Goal: Task Accomplishment & Management: Complete application form

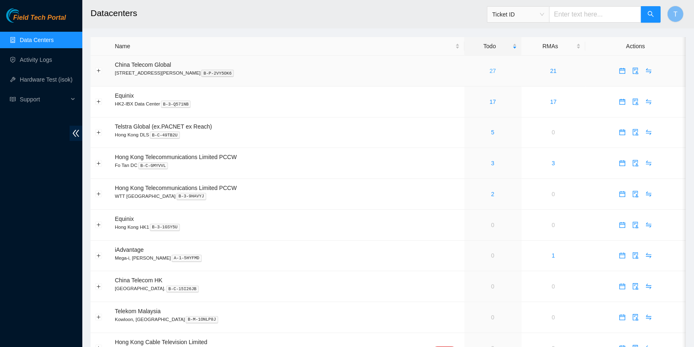
click at [489, 69] on link "27" at bounding box center [492, 70] width 7 height 7
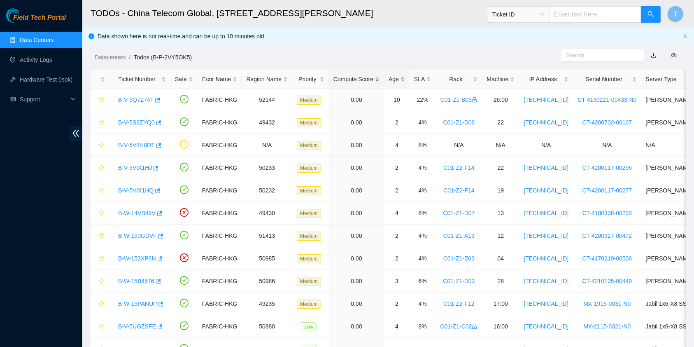
click at [397, 76] on div "Age" at bounding box center [396, 78] width 16 height 9
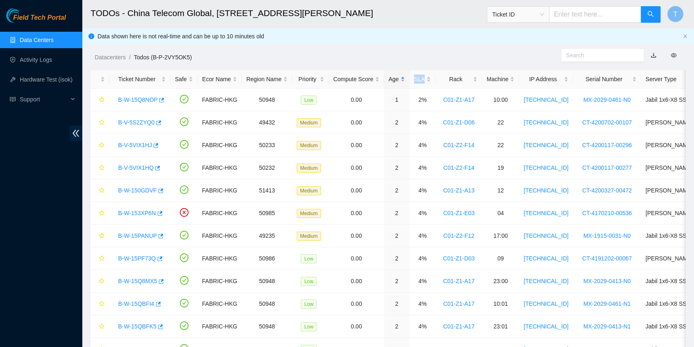
click at [397, 76] on div "Age" at bounding box center [396, 78] width 16 height 9
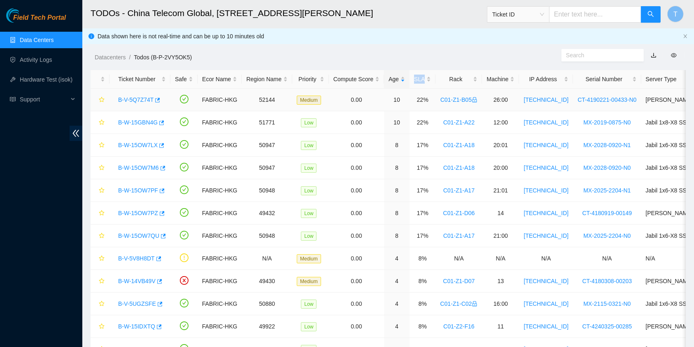
click at [144, 98] on link "B-V-5Q7Z74T" at bounding box center [135, 99] width 35 height 7
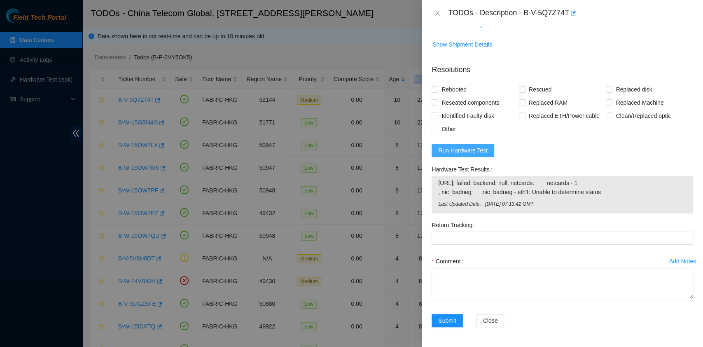
click at [473, 144] on button "Run Hardware Test" at bounding box center [462, 150] width 63 height 13
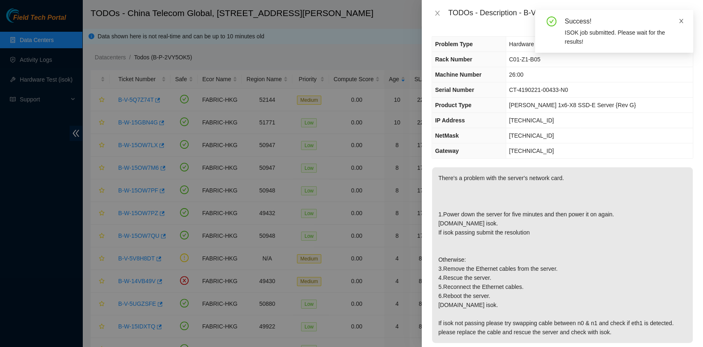
click at [680, 21] on icon "close" at bounding box center [681, 21] width 4 height 4
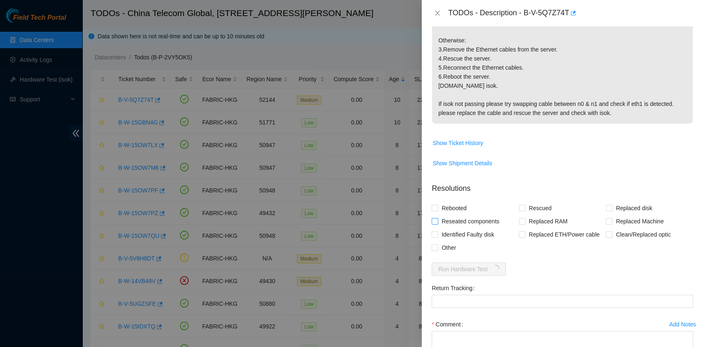
click at [455, 228] on span "Reseated components" at bounding box center [470, 220] width 64 height 13
click at [437, 223] on input "Reseated components" at bounding box center [434, 221] width 6 height 6
checkbox input "true"
click at [453, 215] on span "Rebooted" at bounding box center [454, 208] width 32 height 13
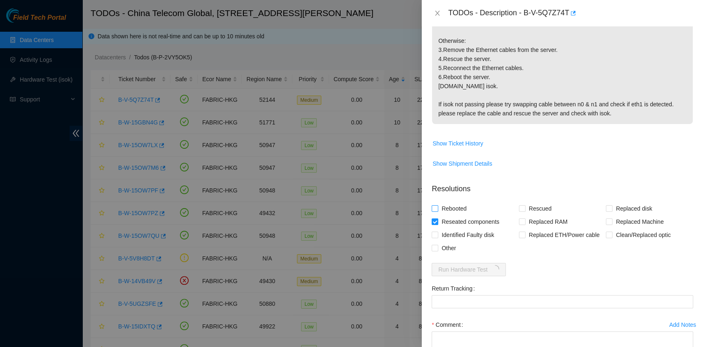
click at [437, 211] on input "Rebooted" at bounding box center [434, 208] width 6 height 6
checkbox input "true"
click at [537, 215] on span "Rescued" at bounding box center [539, 208] width 29 height 13
click at [524, 211] on input "Rescued" at bounding box center [522, 208] width 6 height 6
checkbox input "true"
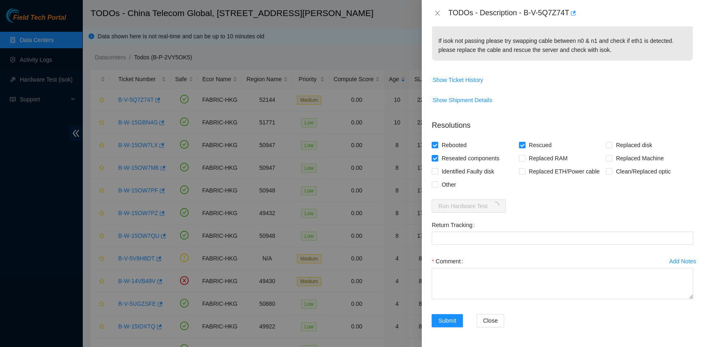
scroll to position [327, 0]
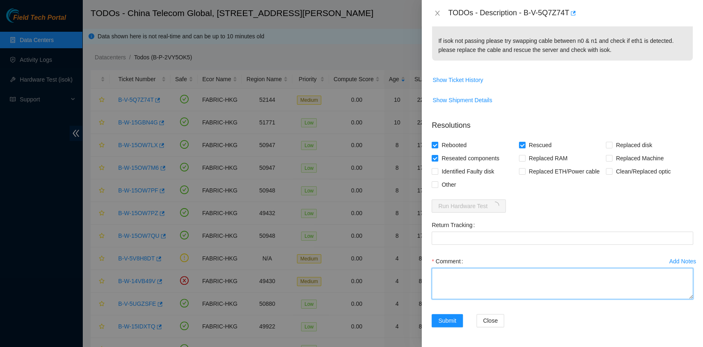
click at [478, 283] on textarea "Comment" at bounding box center [561, 283] width 261 height 31
type textarea "We tried all inlucding eth cable swapped still it shows ETH1 no connection look…"
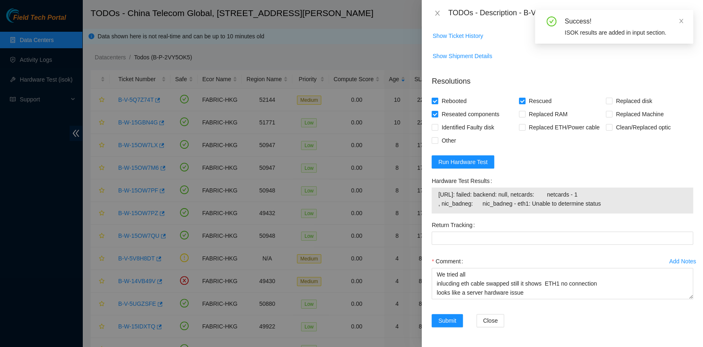
scroll to position [371, 0]
click at [684, 18] on div "Success! ISOK results are added in input section." at bounding box center [614, 27] width 158 height 34
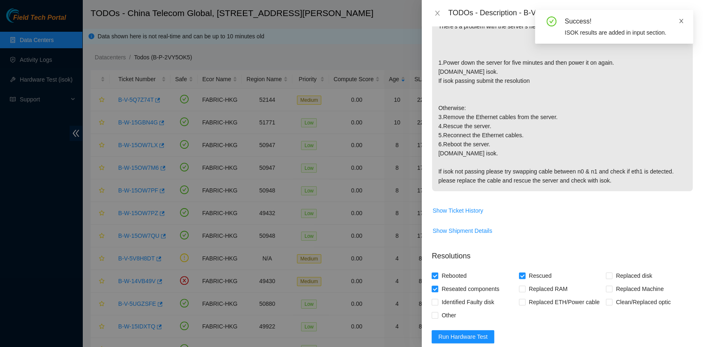
click at [682, 21] on icon "close" at bounding box center [681, 21] width 6 height 6
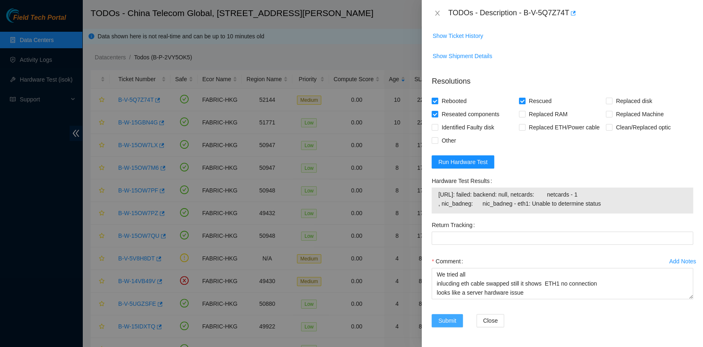
click at [443, 318] on span "Submit" at bounding box center [447, 320] width 18 height 9
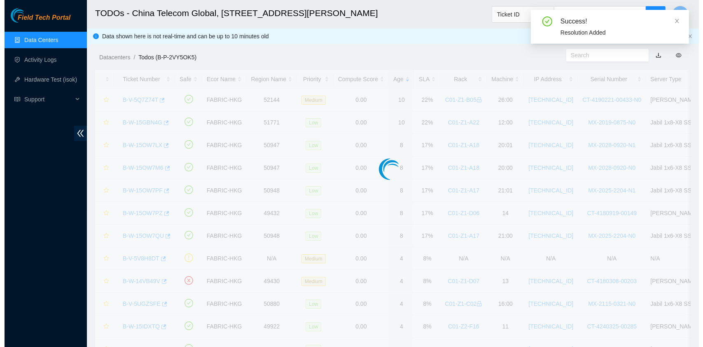
scroll to position [210, 0]
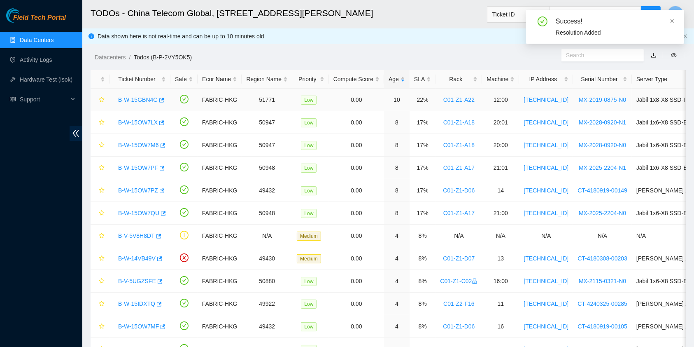
click at [133, 100] on link "B-W-15GBN4G" at bounding box center [138, 99] width 40 height 7
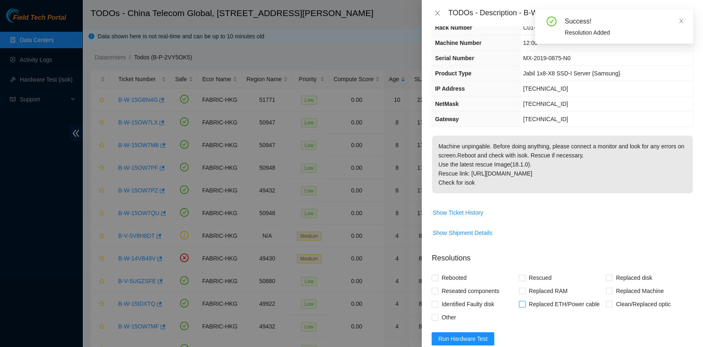
scroll to position [0, 0]
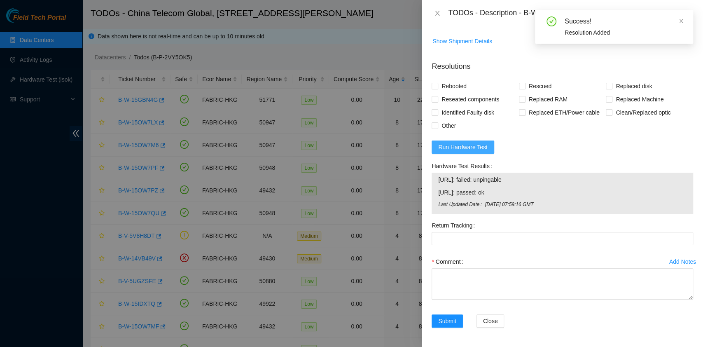
click at [479, 148] on span "Run Hardware Test" at bounding box center [462, 146] width 49 height 9
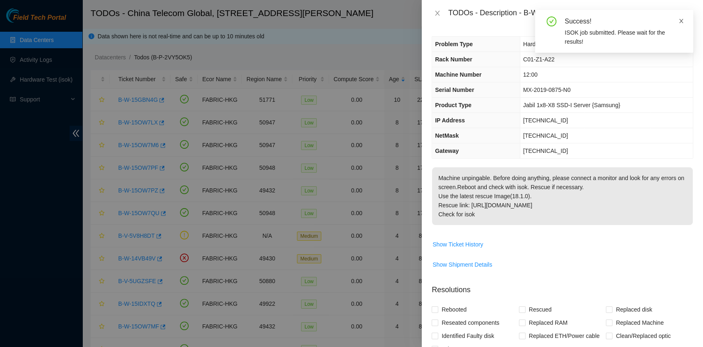
click at [683, 22] on icon "close" at bounding box center [681, 21] width 6 height 6
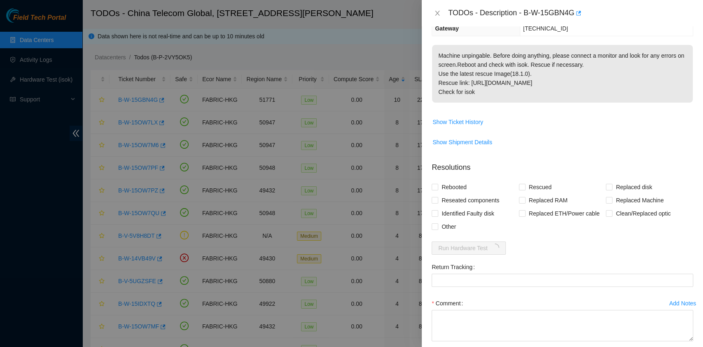
scroll to position [164, 0]
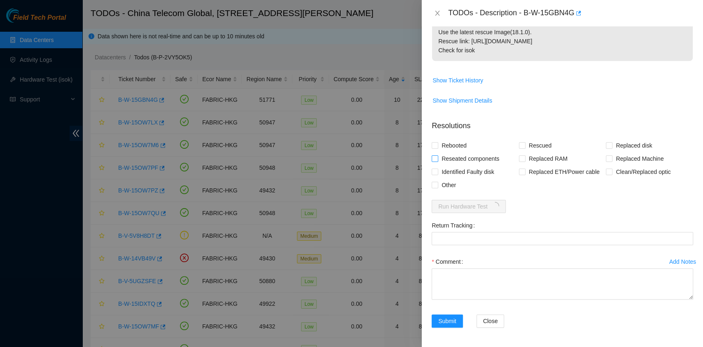
click at [462, 156] on span "Reseated components" at bounding box center [470, 158] width 64 height 13
click at [437, 156] on input "Reseated components" at bounding box center [434, 158] width 6 height 6
checkbox input "true"
click at [457, 147] on span "Rebooted" at bounding box center [454, 145] width 32 height 13
click at [437, 147] on input "Rebooted" at bounding box center [434, 145] width 6 height 6
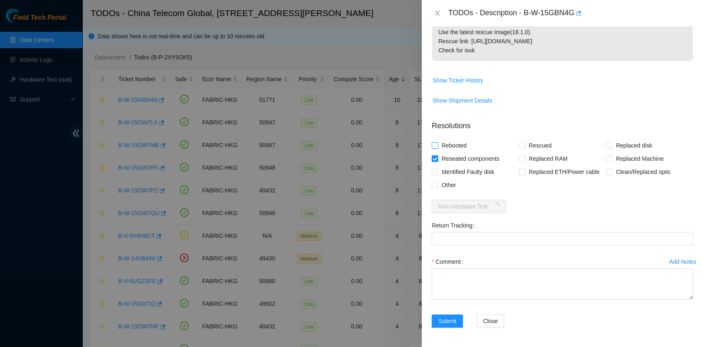
checkbox input "true"
click at [519, 144] on input "Rescued" at bounding box center [522, 145] width 6 height 6
checkbox input "true"
click at [491, 305] on div "Add Notes Comment" at bounding box center [562, 284] width 268 height 59
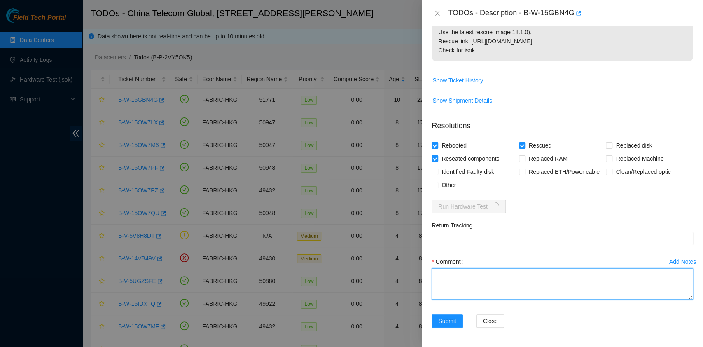
click at [489, 295] on textarea "Comment" at bounding box center [561, 283] width 261 height 31
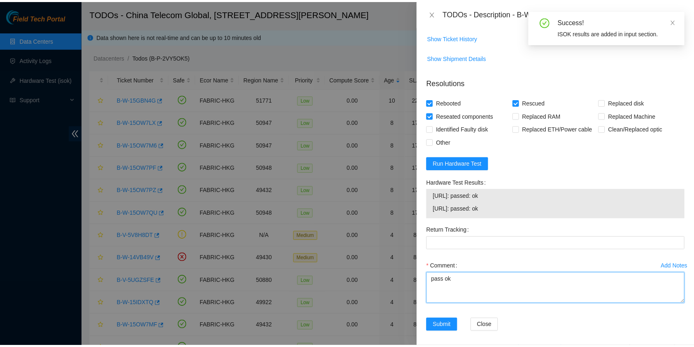
scroll to position [212, 0]
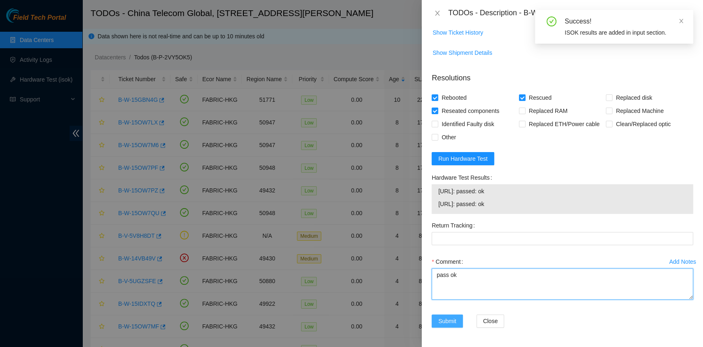
type textarea "pass ok"
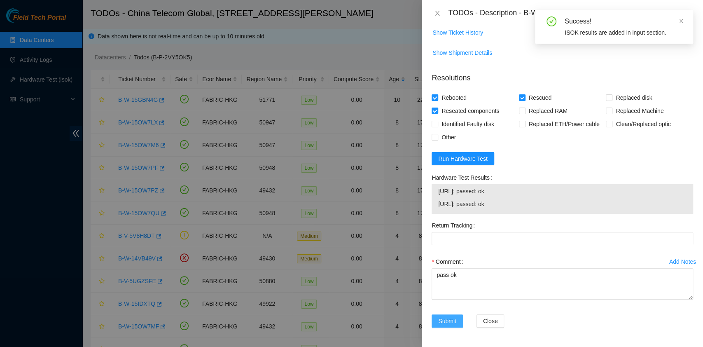
click at [448, 314] on button "Submit" at bounding box center [446, 320] width 31 height 13
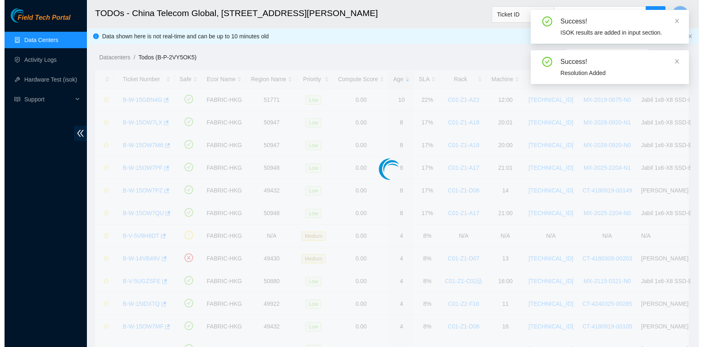
scroll to position [187, 0]
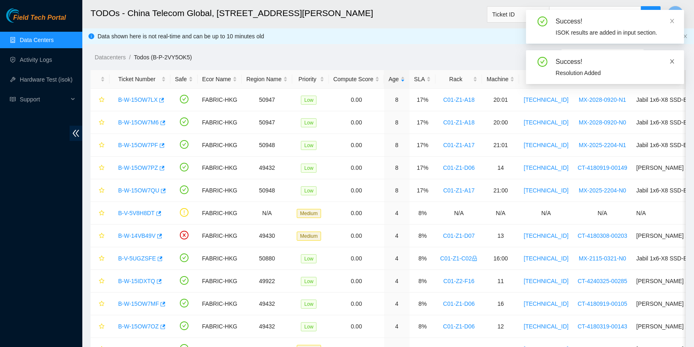
click at [674, 58] on icon "close" at bounding box center [672, 61] width 6 height 6
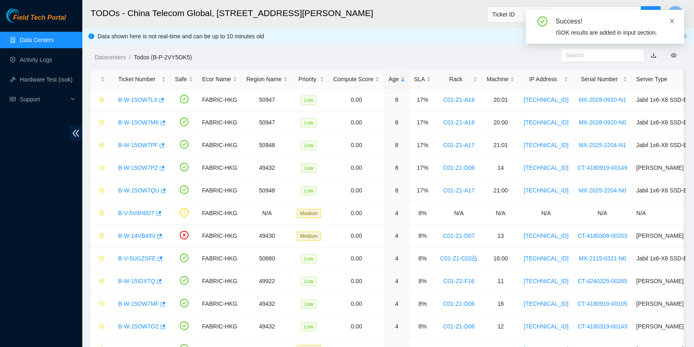
click at [671, 23] on icon "close" at bounding box center [672, 21] width 6 height 6
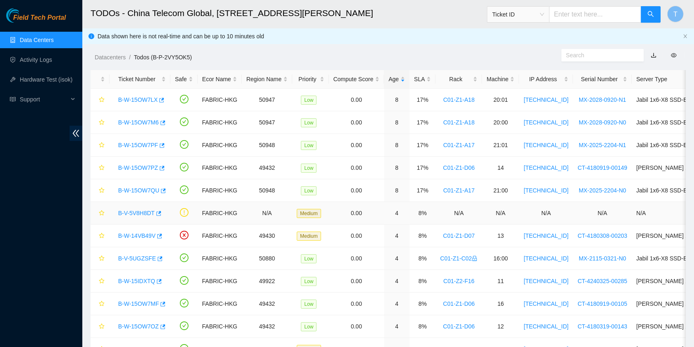
click at [135, 212] on link "B-V-5V8H8DT" at bounding box center [136, 212] width 37 height 7
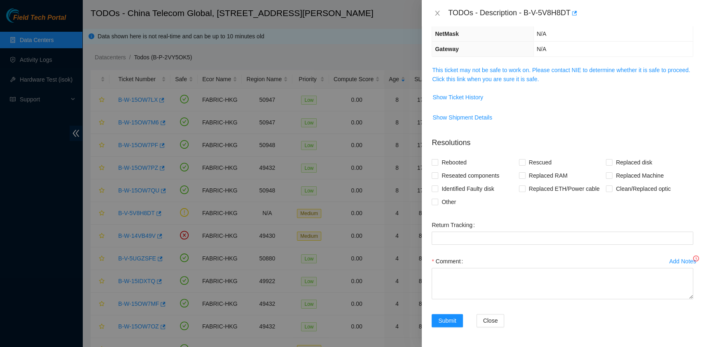
scroll to position [101, 0]
click at [500, 76] on link "This ticket may not be safe to work on. Please contact NIE to determine whether…" at bounding box center [561, 75] width 258 height 16
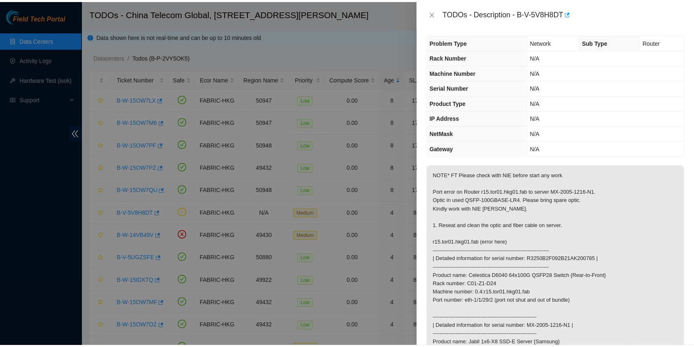
scroll to position [0, 0]
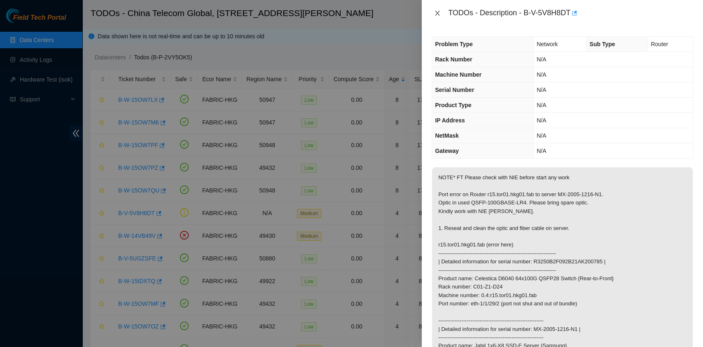
click at [437, 10] on icon "close" at bounding box center [437, 13] width 7 height 7
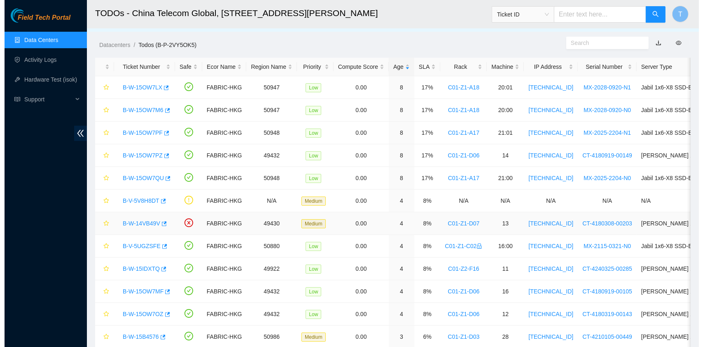
scroll to position [12, 0]
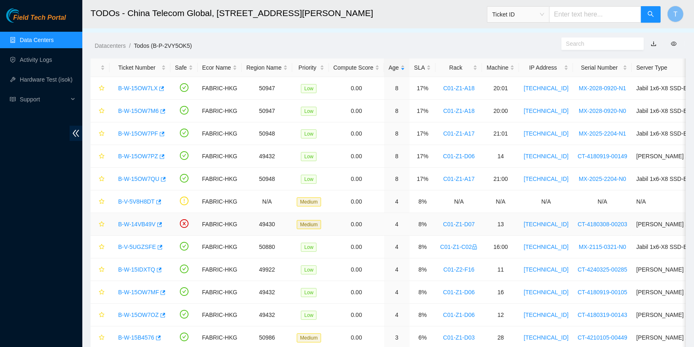
click at [133, 222] on link "B-W-14VB49V" at bounding box center [136, 224] width 37 height 7
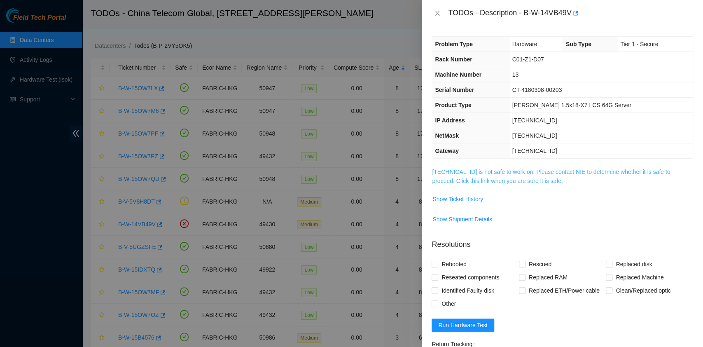
click at [523, 176] on link "[TECHNICAL_ID] is not safe to work on. Please contact NIE to determine whether …" at bounding box center [551, 176] width 238 height 16
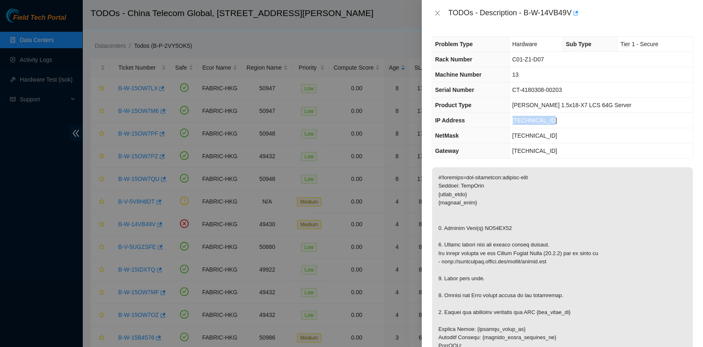
drag, startPoint x: 564, startPoint y: 121, endPoint x: 519, endPoint y: 122, distance: 45.3
click at [519, 122] on td "[TECHNICAL_ID]" at bounding box center [601, 120] width 184 height 15
copy span "[TECHNICAL_ID]"
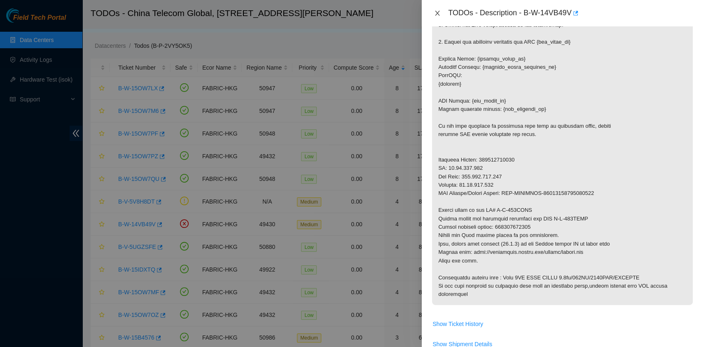
click at [438, 15] on icon "close" at bounding box center [437, 13] width 7 height 7
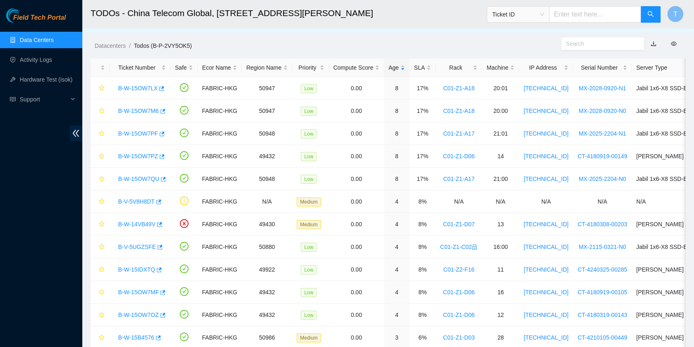
scroll to position [122, 0]
click at [677, 13] on button "T" at bounding box center [675, 14] width 16 height 16
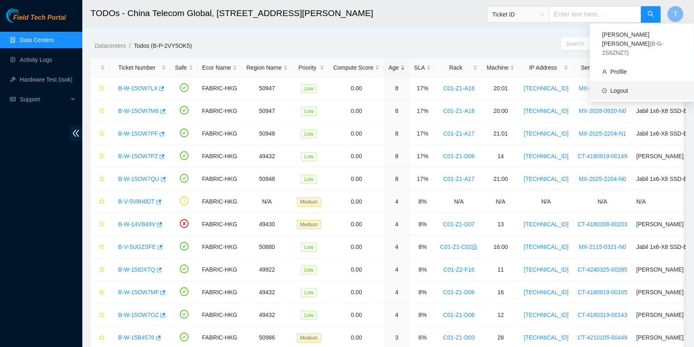
click at [610, 87] on link "Logout" at bounding box center [619, 90] width 18 height 7
